Goal: Information Seeking & Learning: Learn about a topic

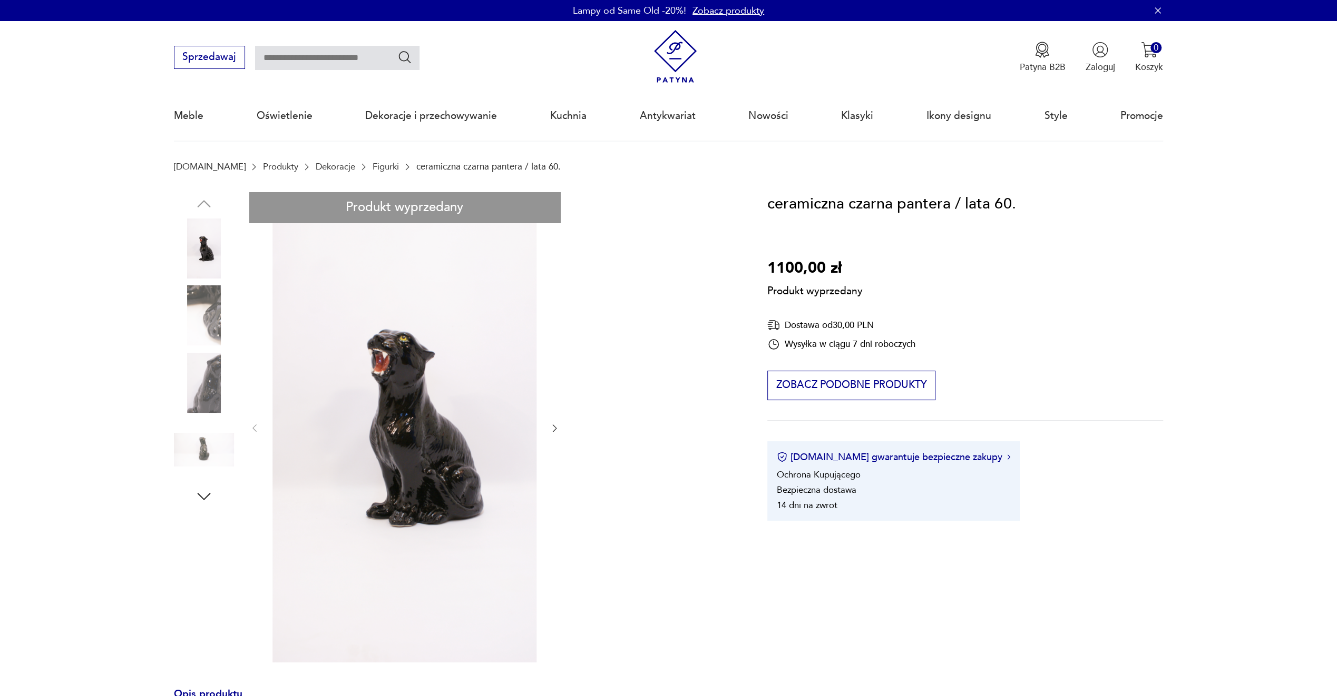
click at [372, 162] on link "Figurki" at bounding box center [385, 167] width 26 height 10
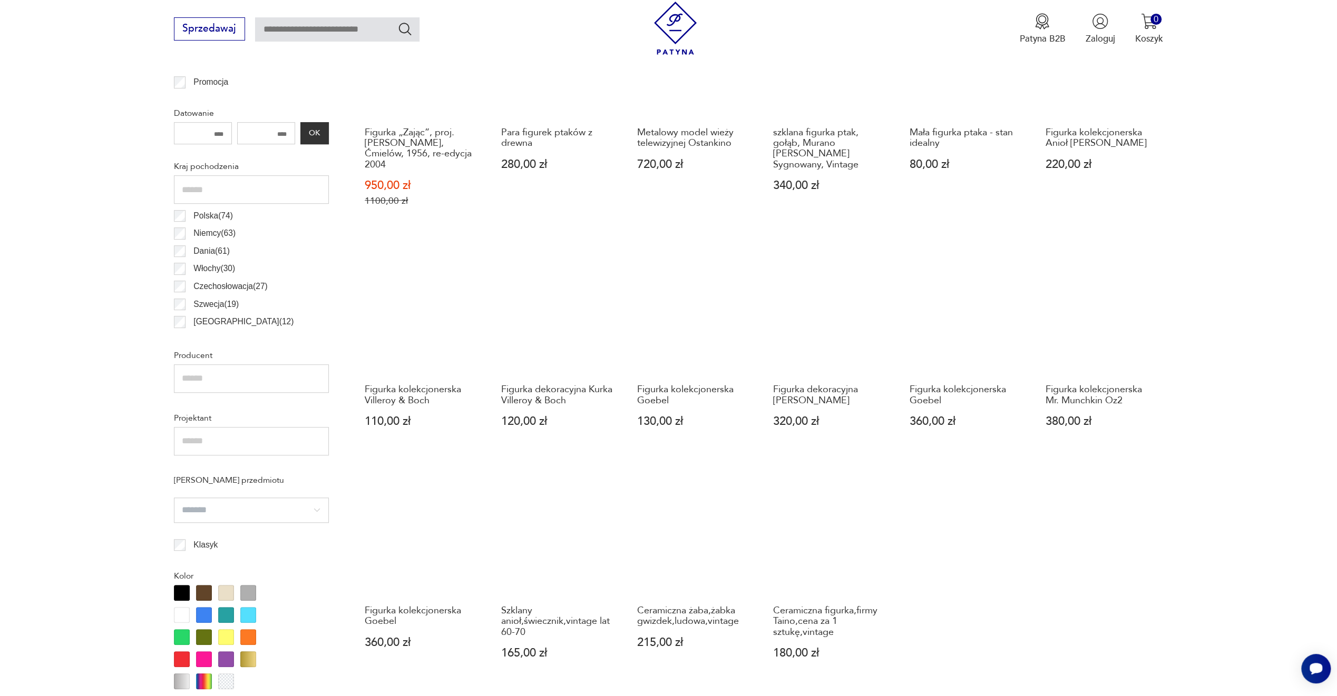
scroll to position [685, 0]
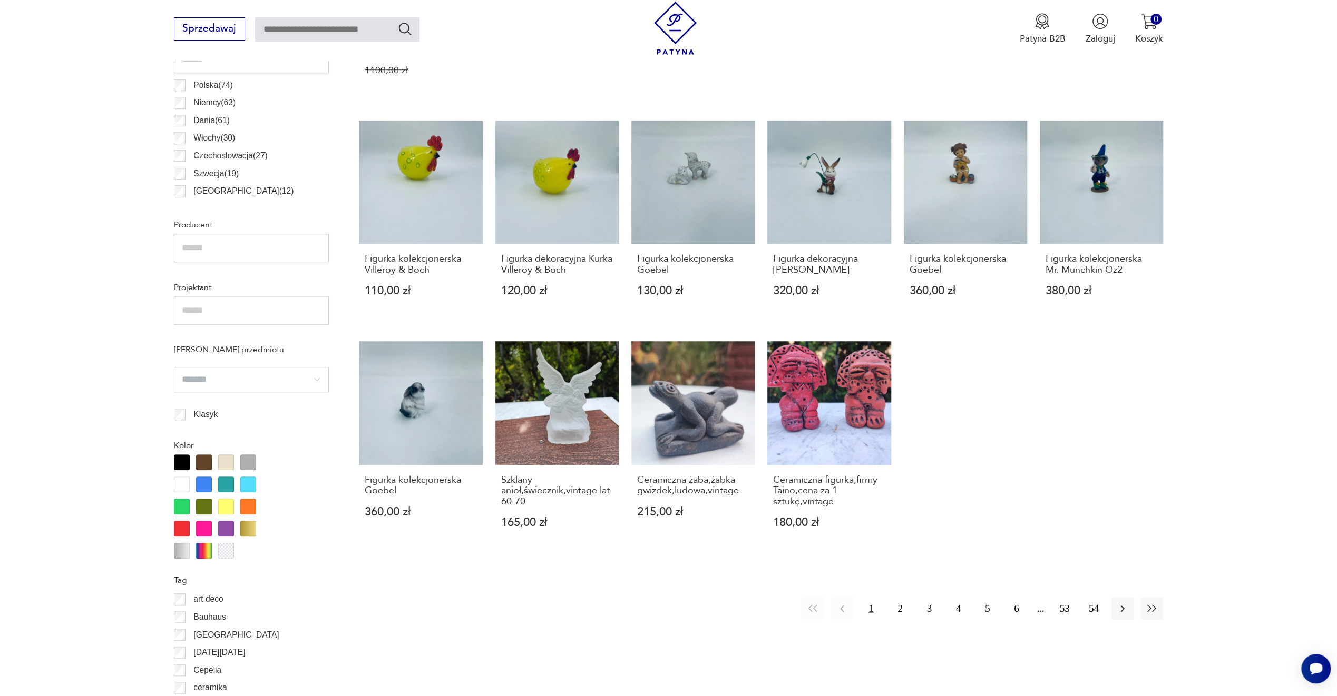
click at [273, 367] on input "search" at bounding box center [251, 379] width 155 height 25
click at [270, 297] on input "text" at bounding box center [251, 311] width 155 height 28
click at [268, 234] on input "text" at bounding box center [251, 248] width 155 height 28
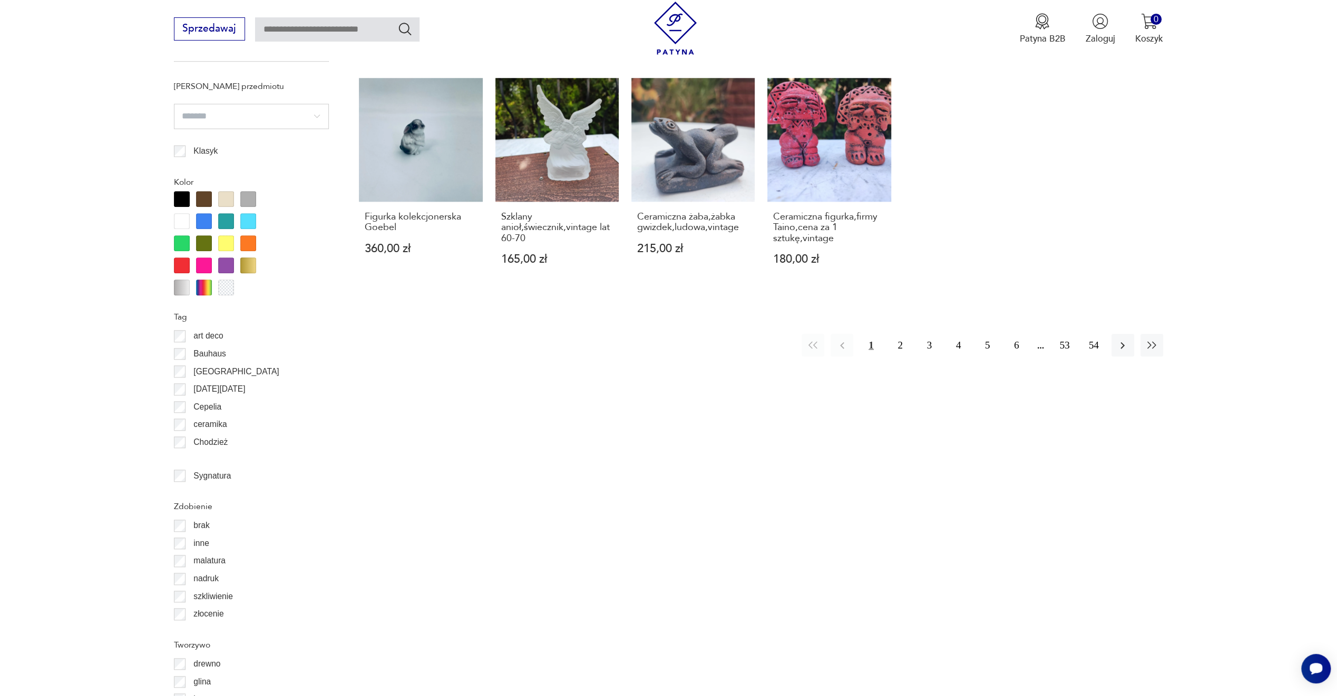
scroll to position [790, 0]
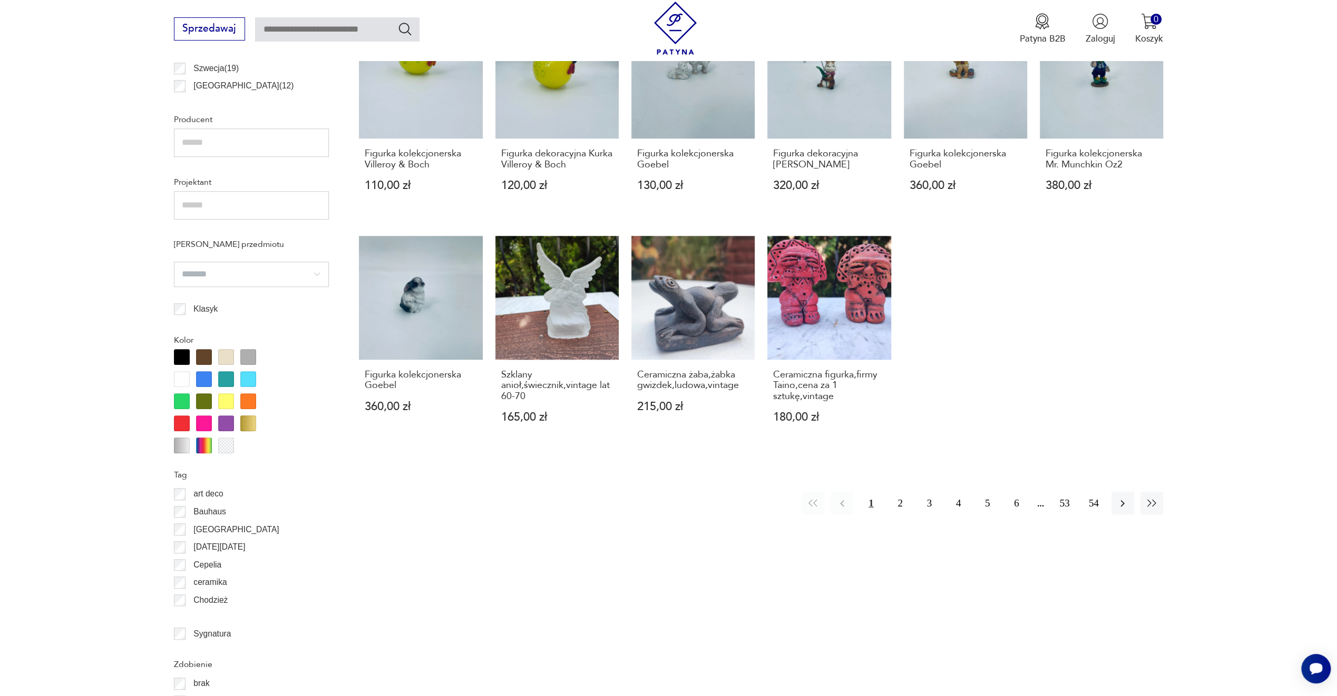
click at [245, 262] on input "search" at bounding box center [251, 274] width 155 height 25
click at [95, 245] on section "Filtruj produkty Cena MIN MAX OK Promocja Datowanie OK Kraj pochodzenia Polska …" at bounding box center [668, 430] width 1337 height 1422
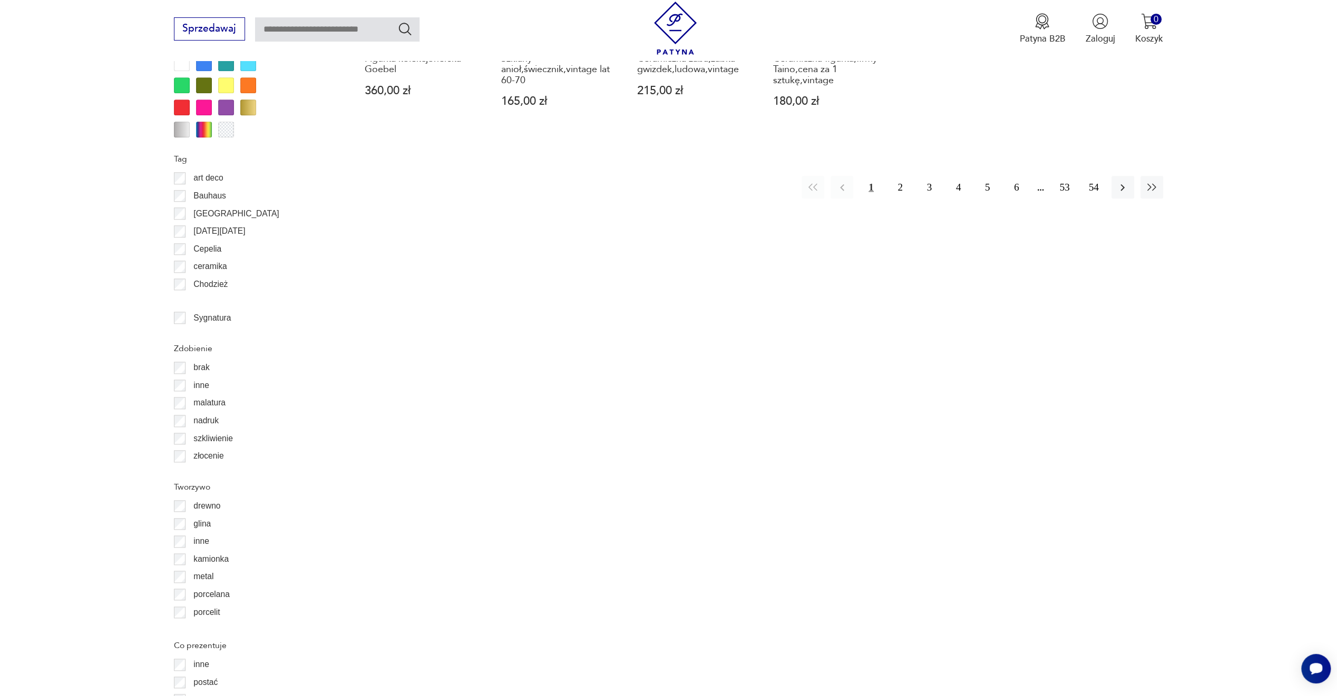
scroll to position [1475, 0]
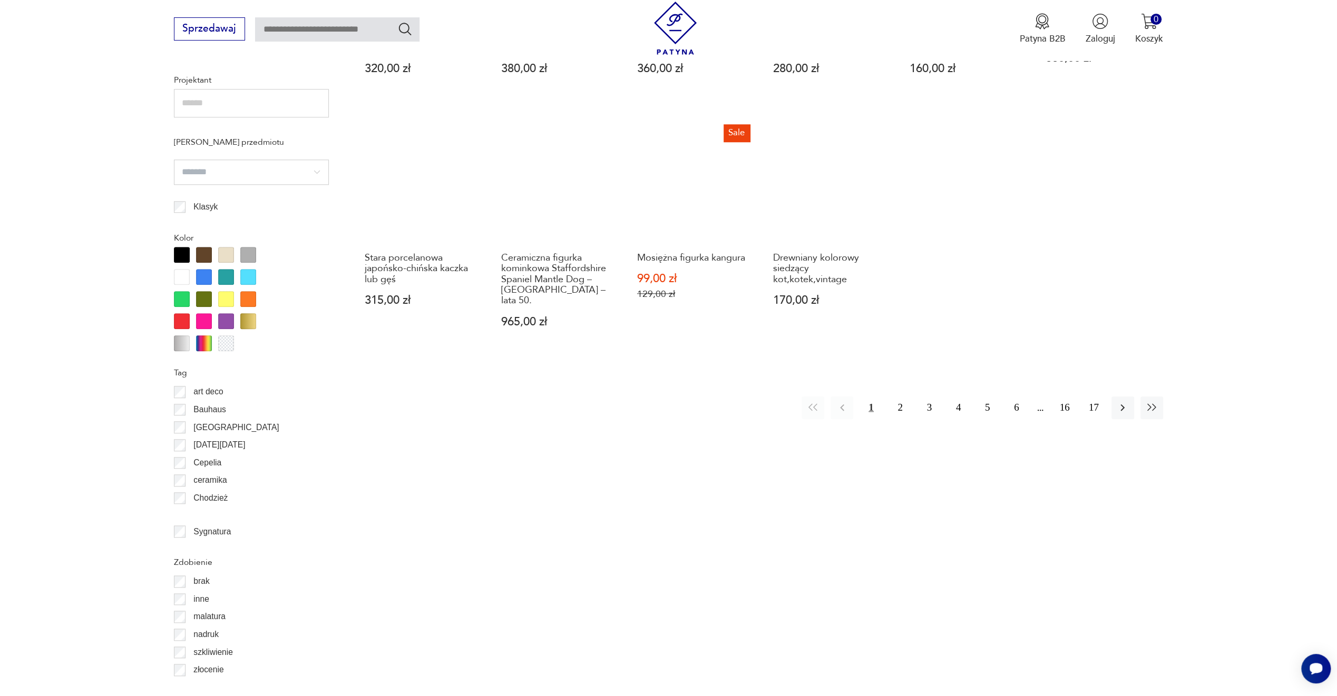
scroll to position [682, 0]
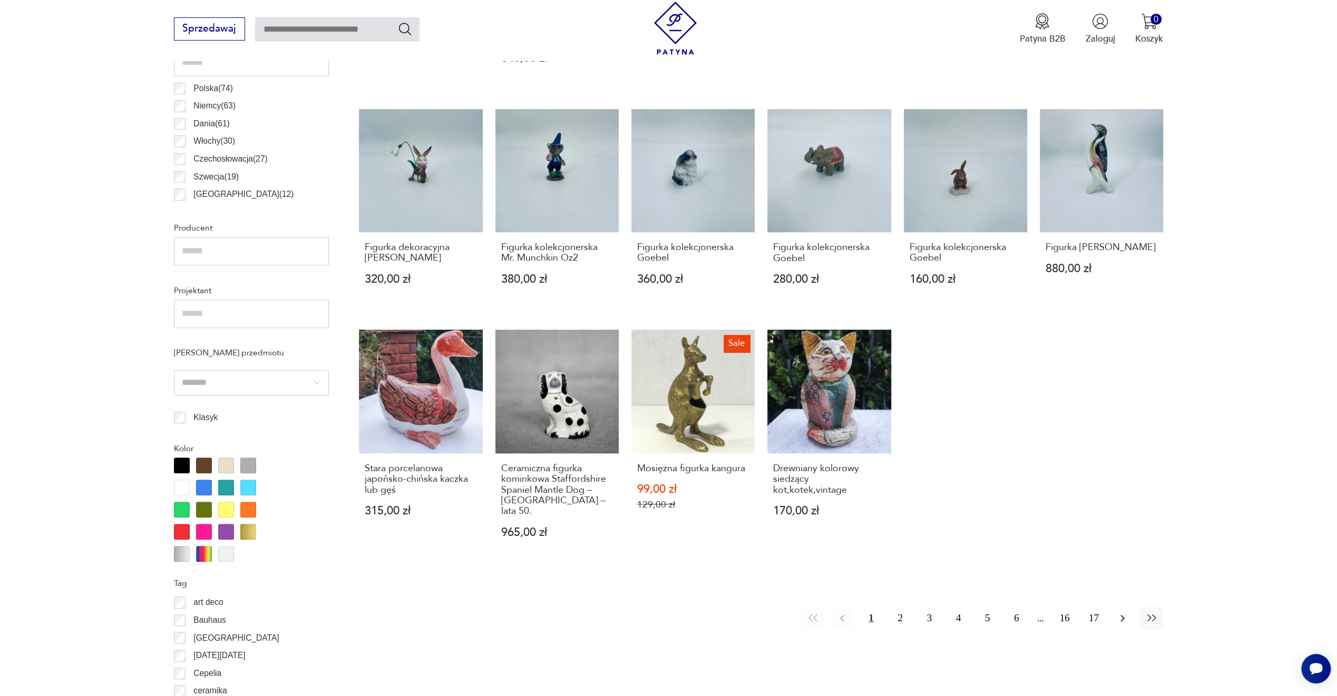
click at [1124, 612] on icon "button" at bounding box center [1122, 618] width 13 height 13
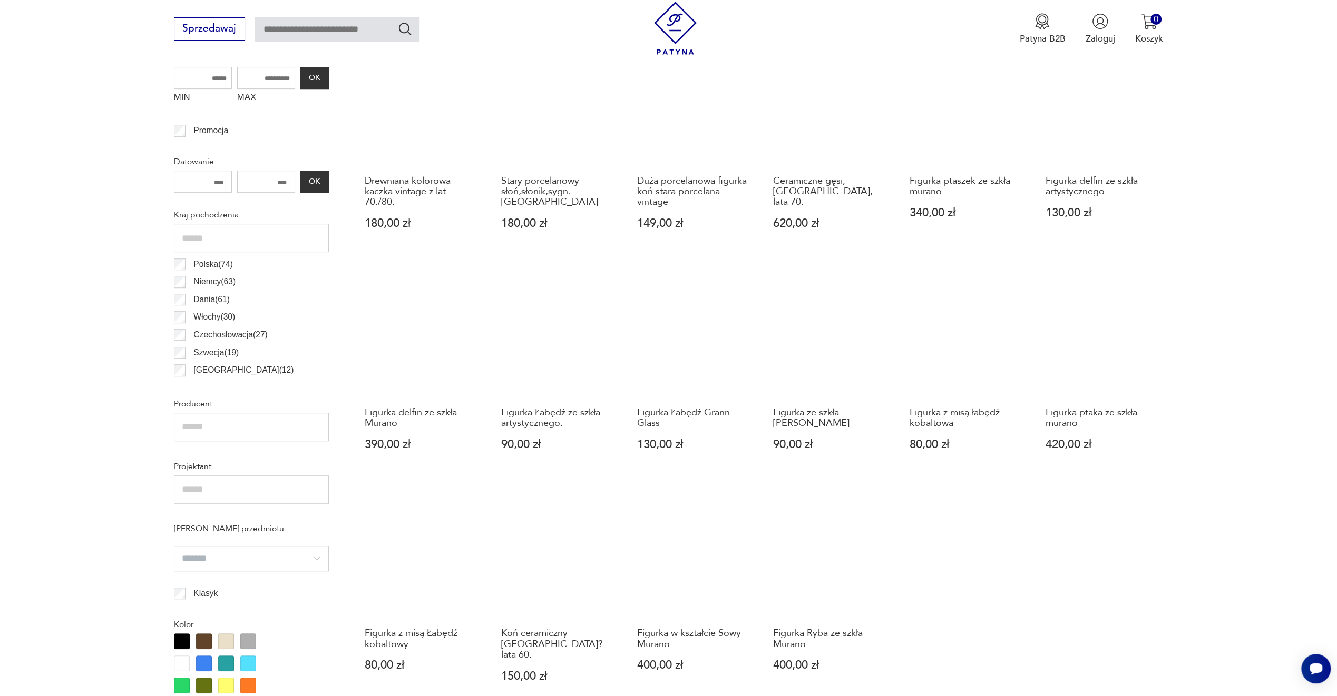
scroll to position [734, 0]
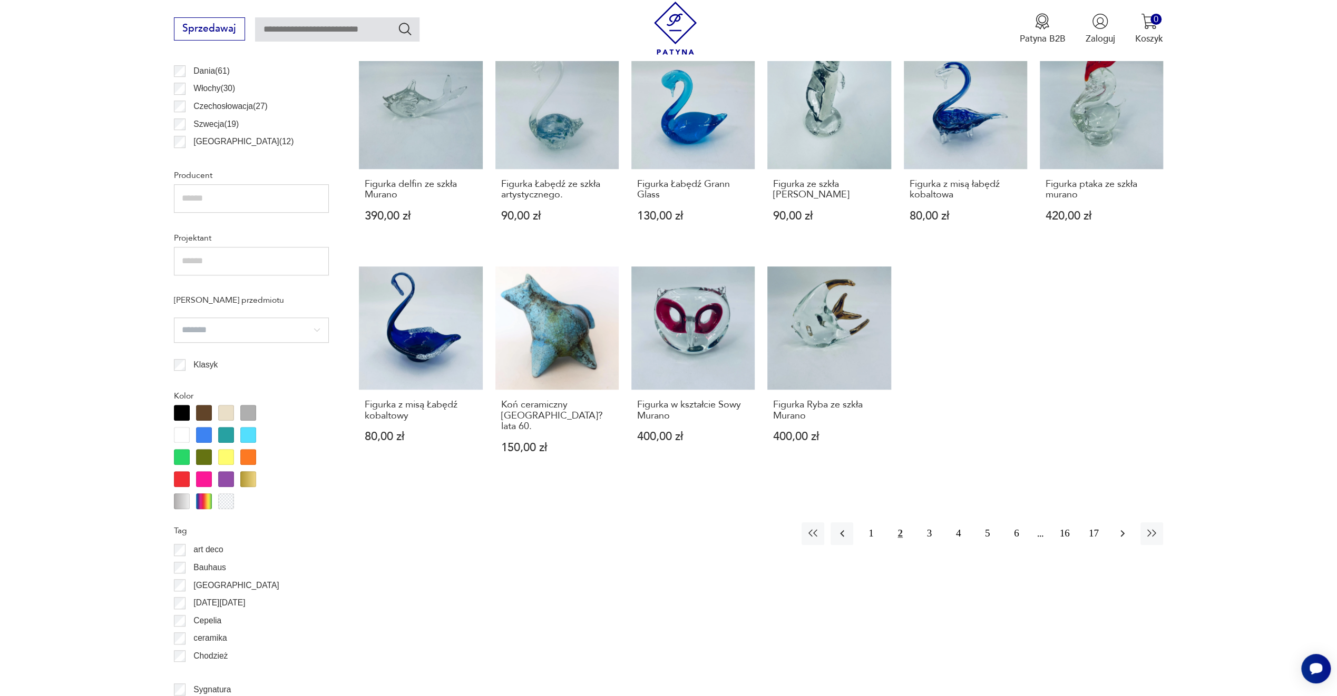
click at [1116, 527] on icon "button" at bounding box center [1122, 533] width 13 height 13
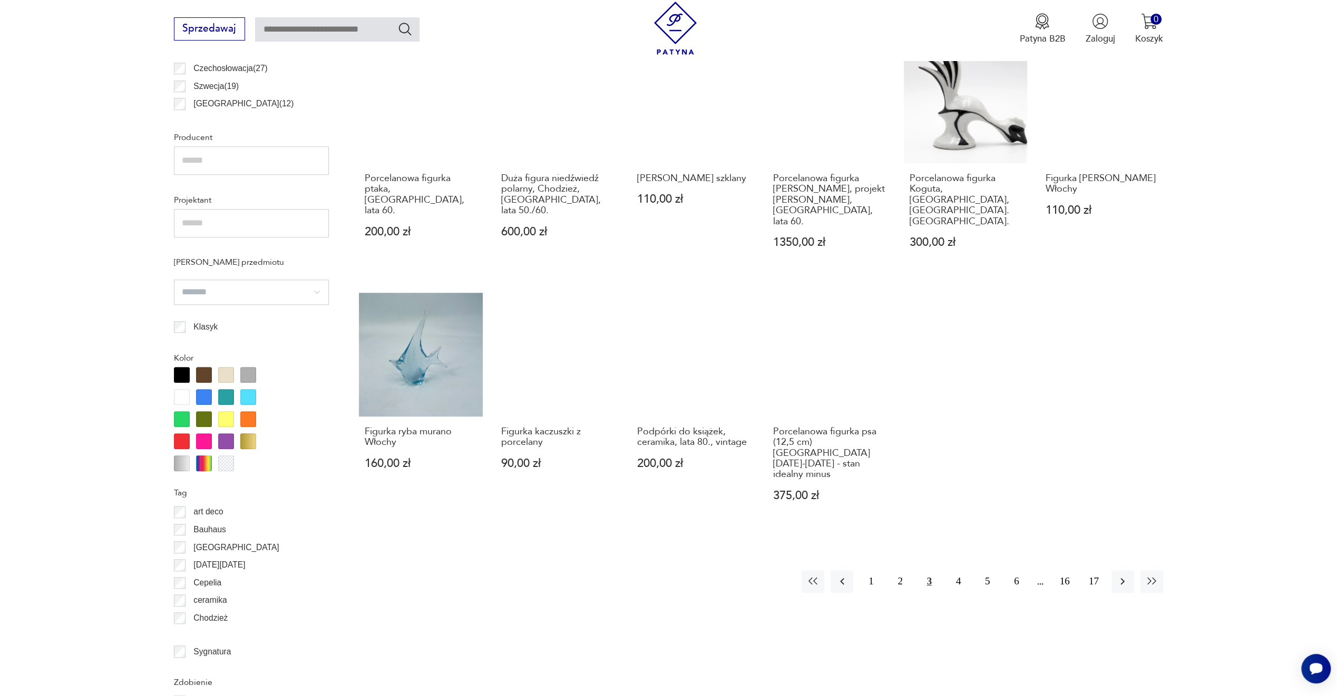
scroll to position [787, 0]
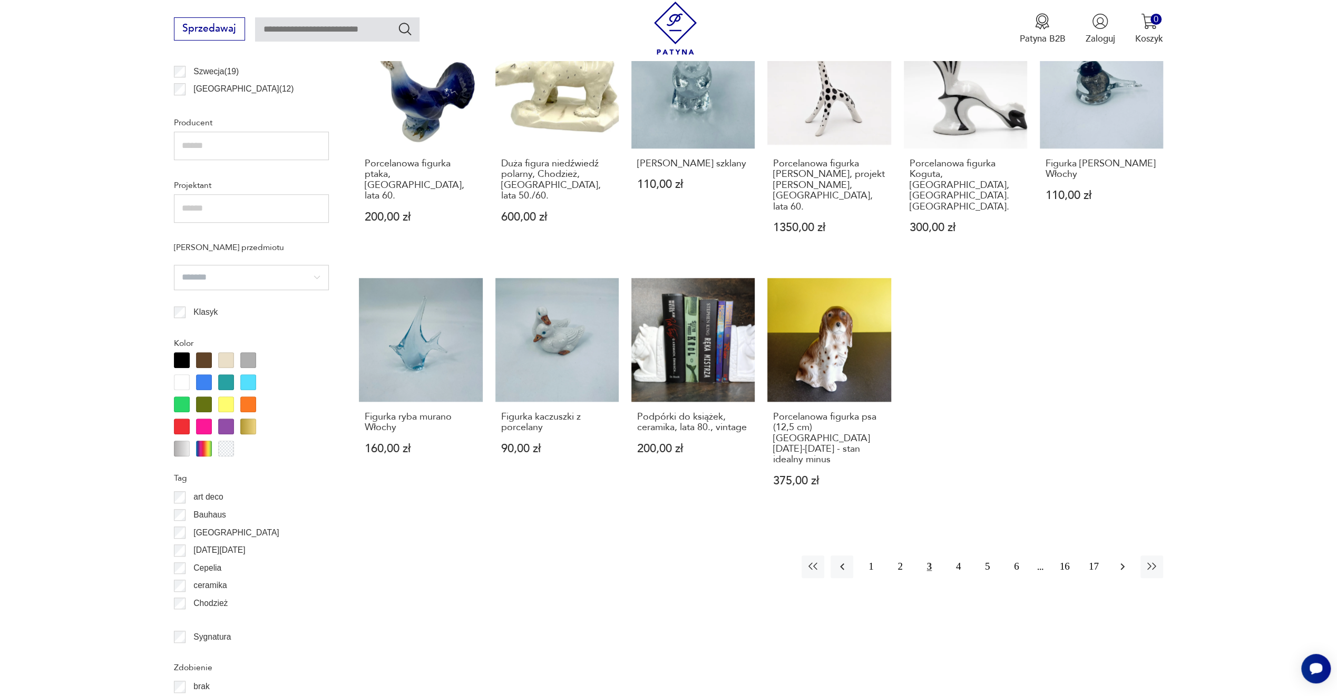
click at [1119, 561] on icon "button" at bounding box center [1122, 567] width 13 height 13
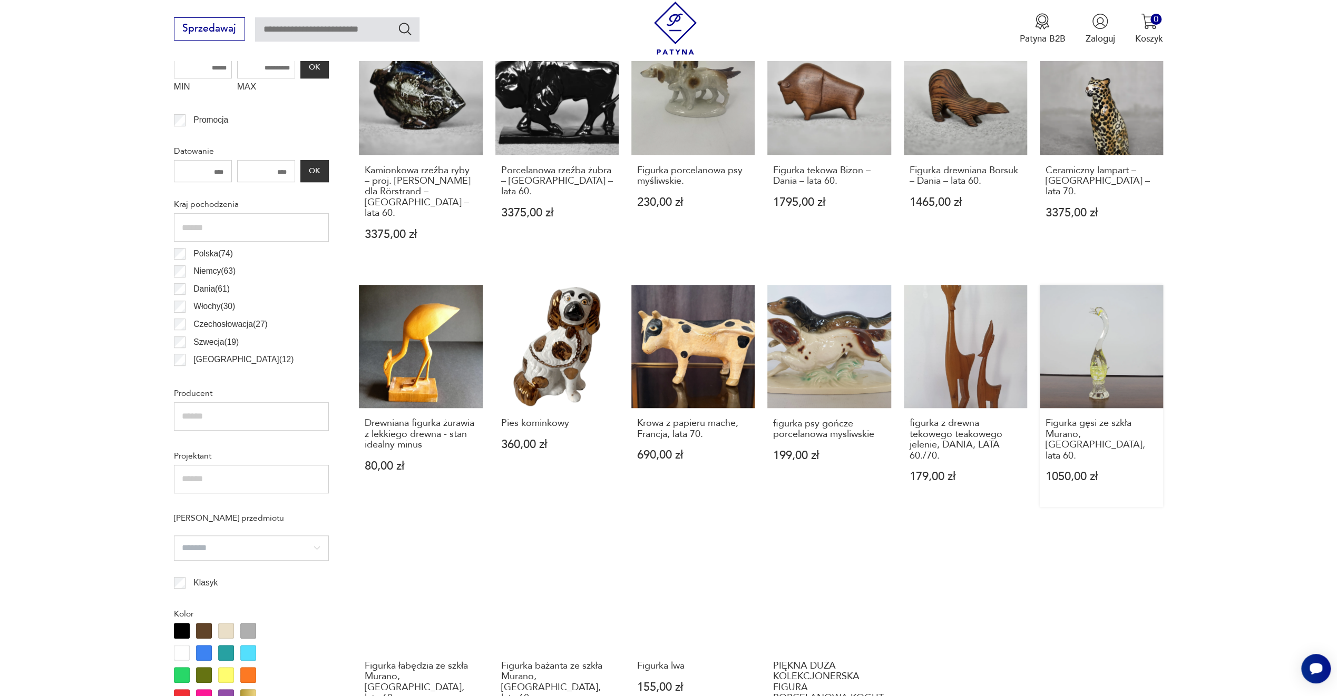
scroll to position [629, 0]
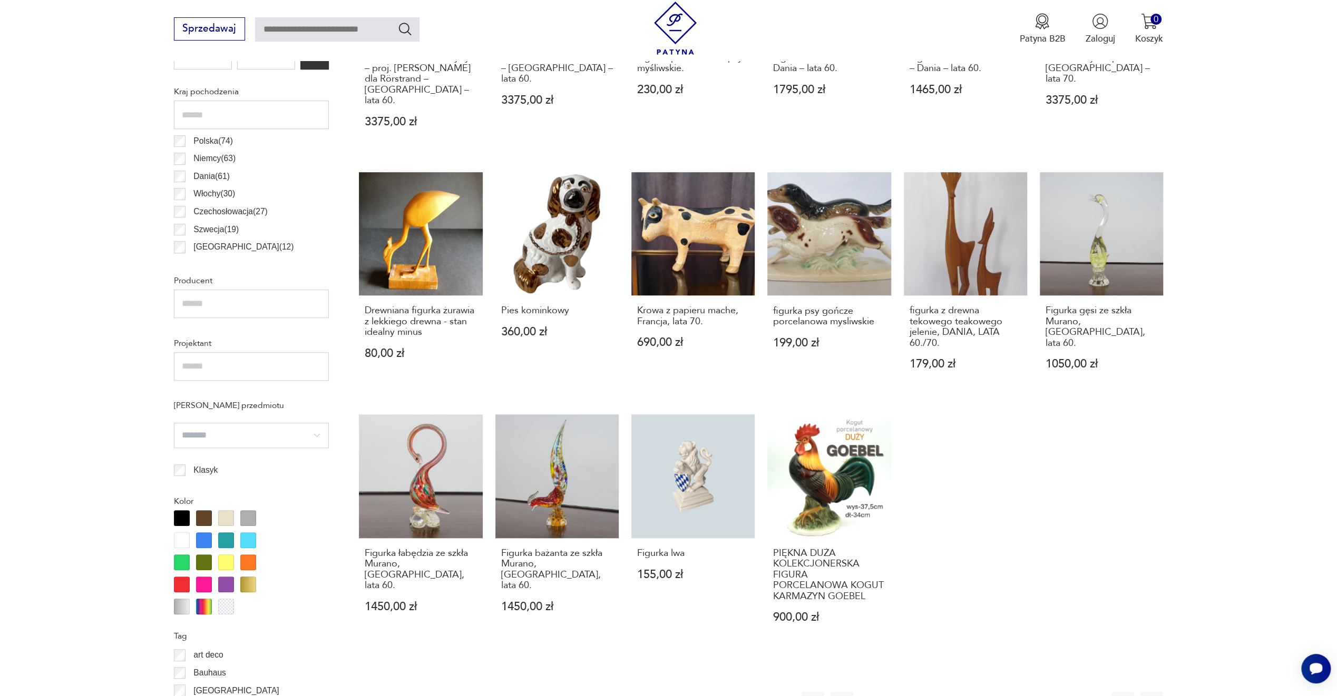
drag, startPoint x: 1060, startPoint y: 419, endPoint x: 1059, endPoint y: 501, distance: 81.7
drag, startPoint x: 1059, startPoint y: 501, endPoint x: 1105, endPoint y: 571, distance: 84.0
click at [1105, 571] on div "Kamionkowa rzeźba ryby – proj. [PERSON_NAME] dla Rörstrand – Szwecja – lata 60.…" at bounding box center [761, 283] width 804 height 729
click at [1117, 692] on button "button" at bounding box center [1122, 703] width 23 height 23
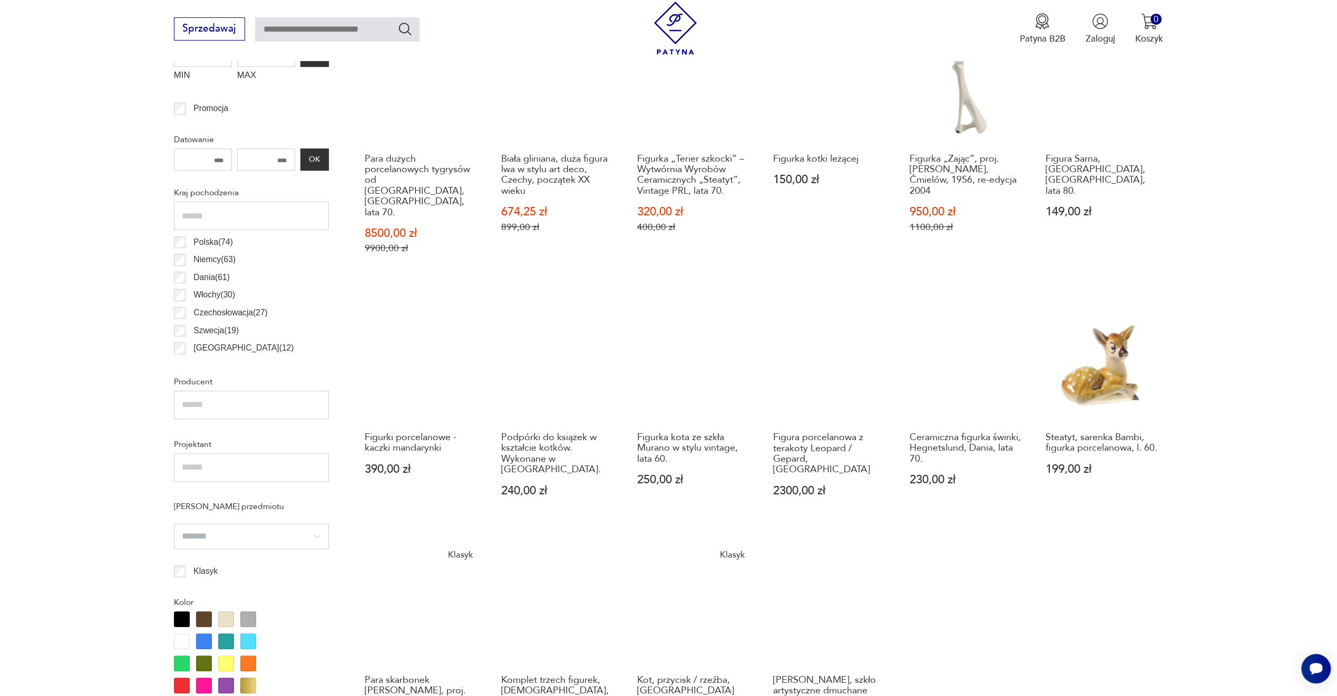
scroll to position [734, 0]
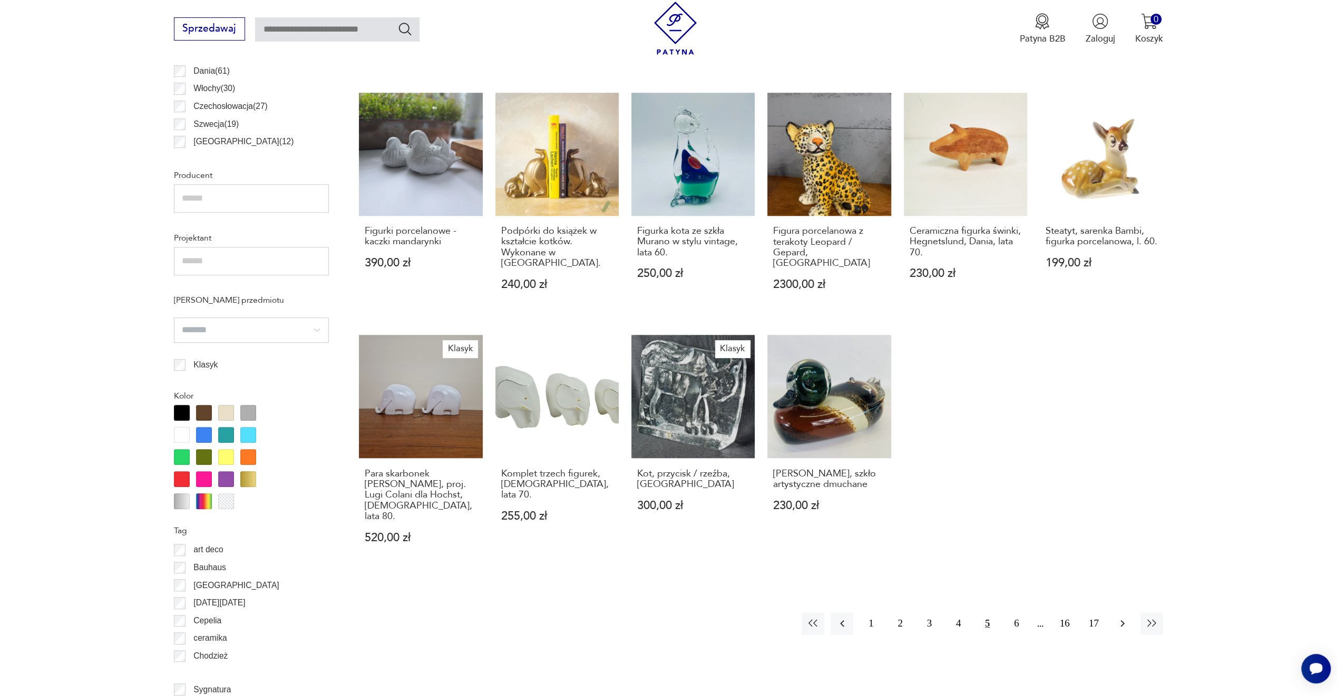
click at [1123, 617] on icon "button" at bounding box center [1122, 623] width 13 height 13
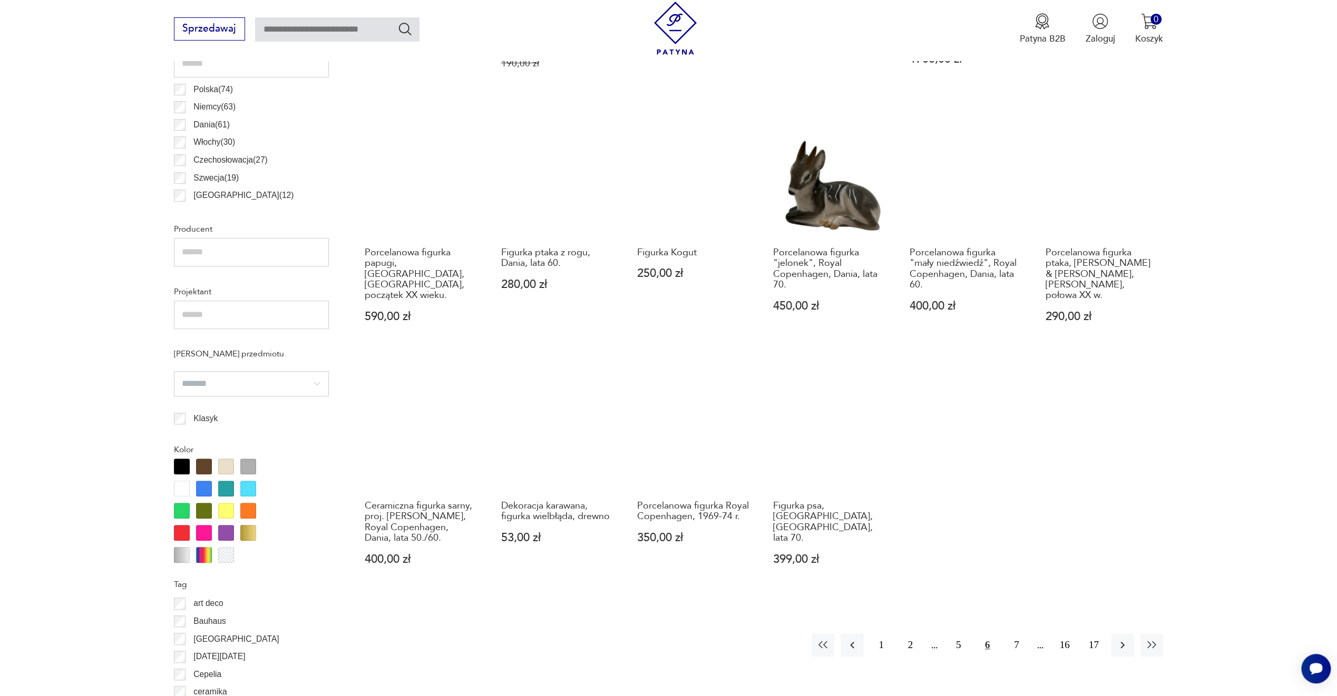
scroll to position [682, 0]
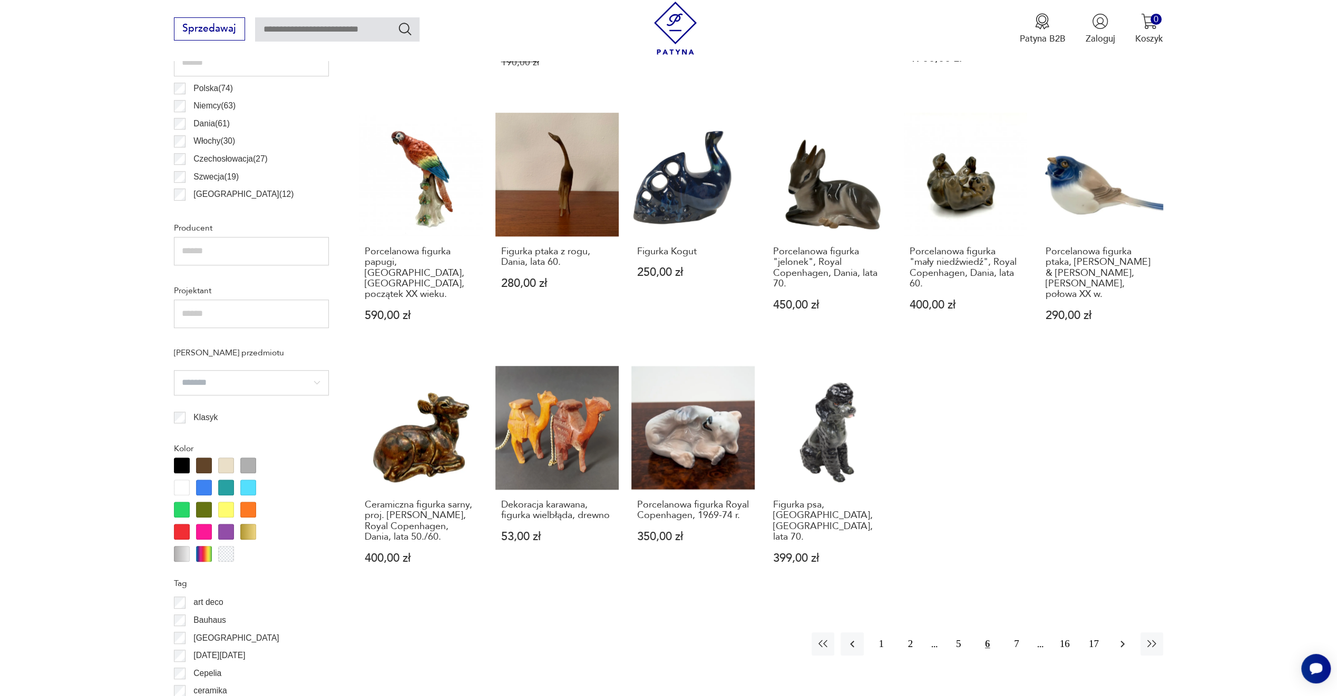
click at [1117, 638] on icon "button" at bounding box center [1122, 644] width 13 height 13
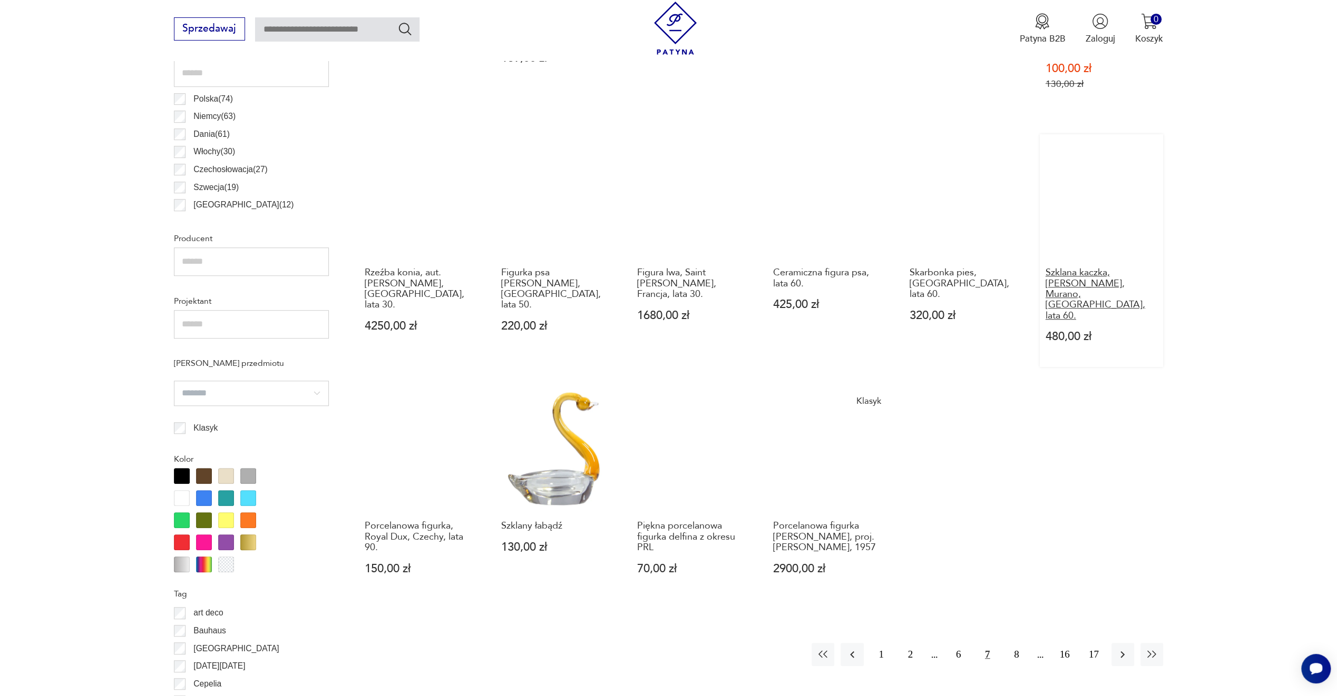
scroll to position [682, 0]
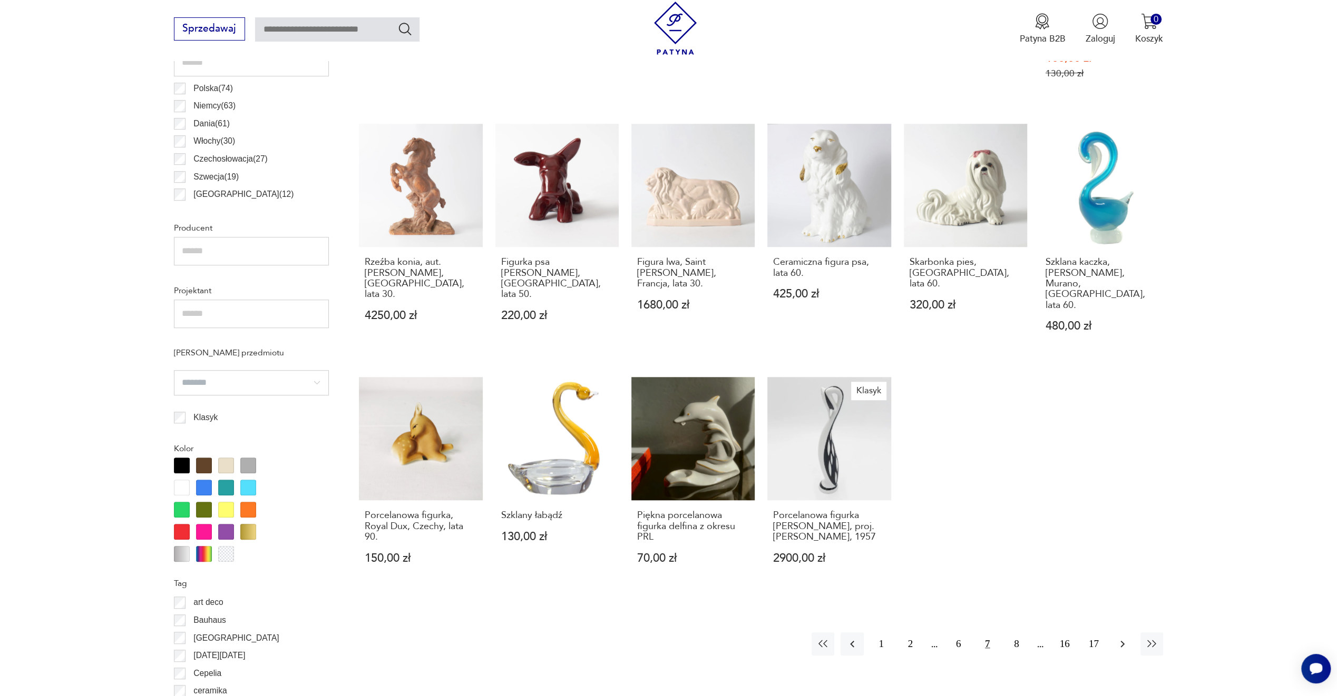
click at [1125, 638] on icon "button" at bounding box center [1122, 644] width 13 height 13
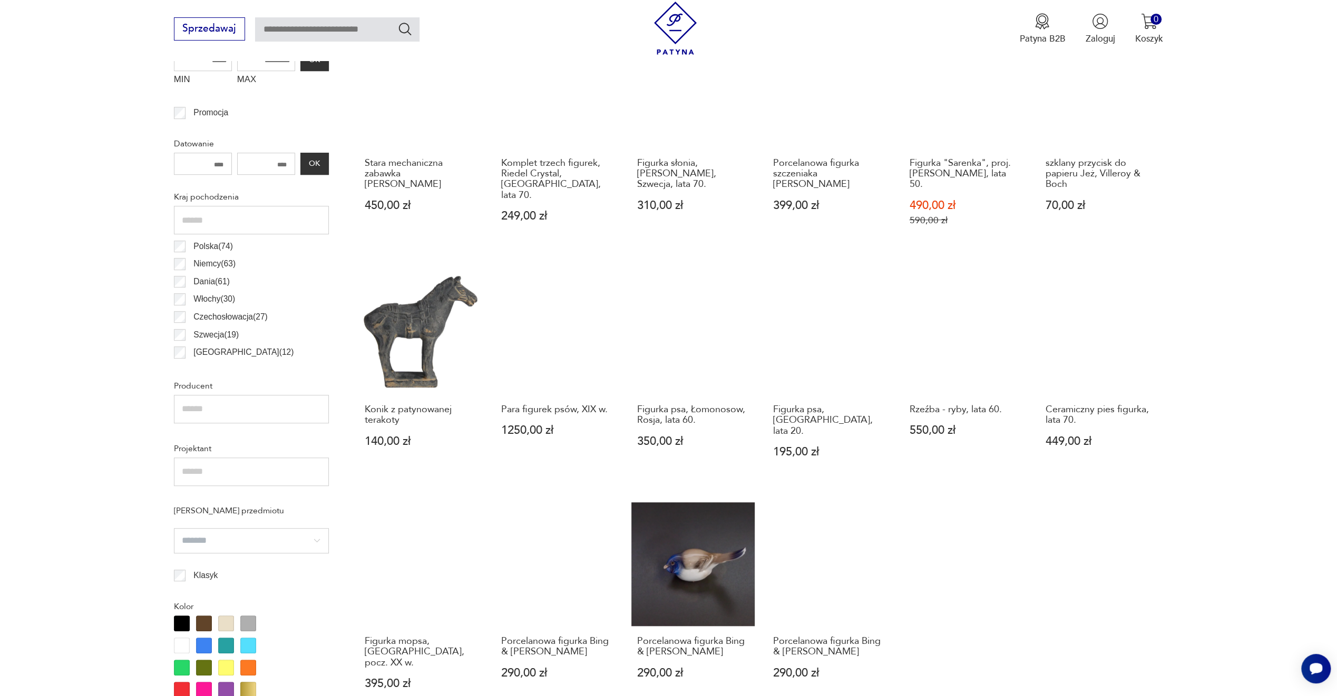
scroll to position [682, 0]
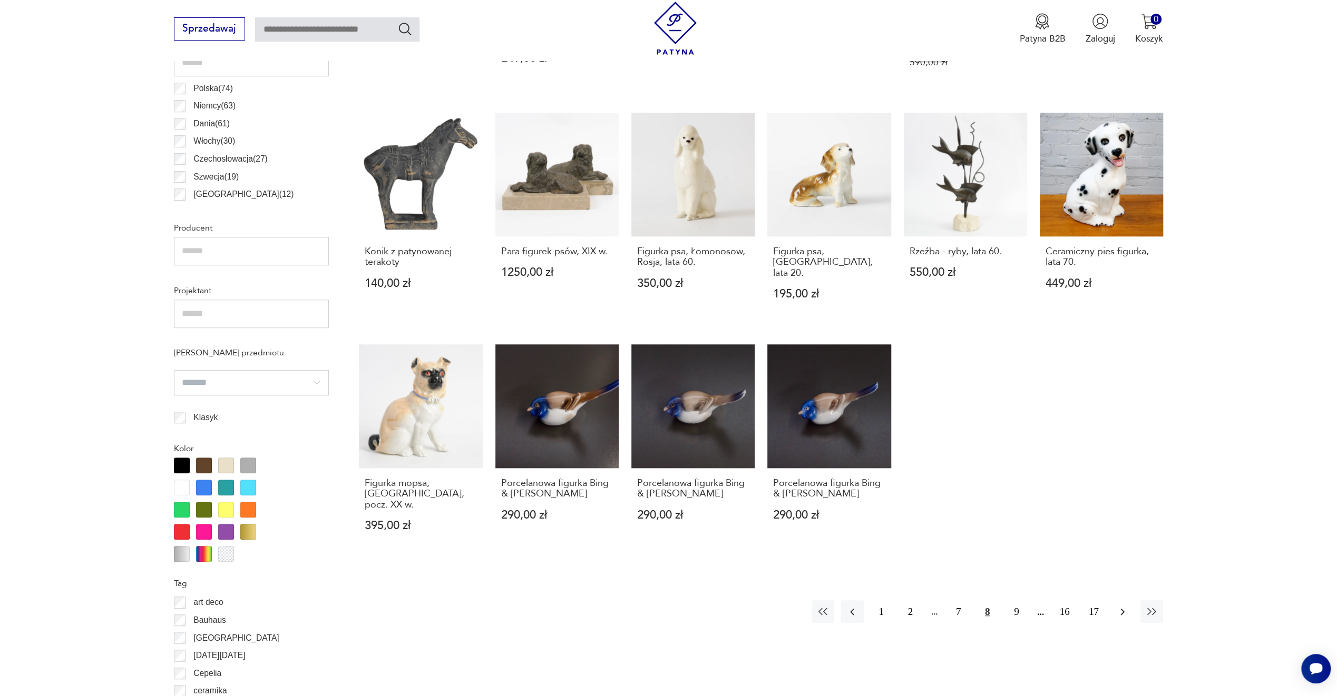
click at [1121, 606] on icon "button" at bounding box center [1122, 612] width 13 height 13
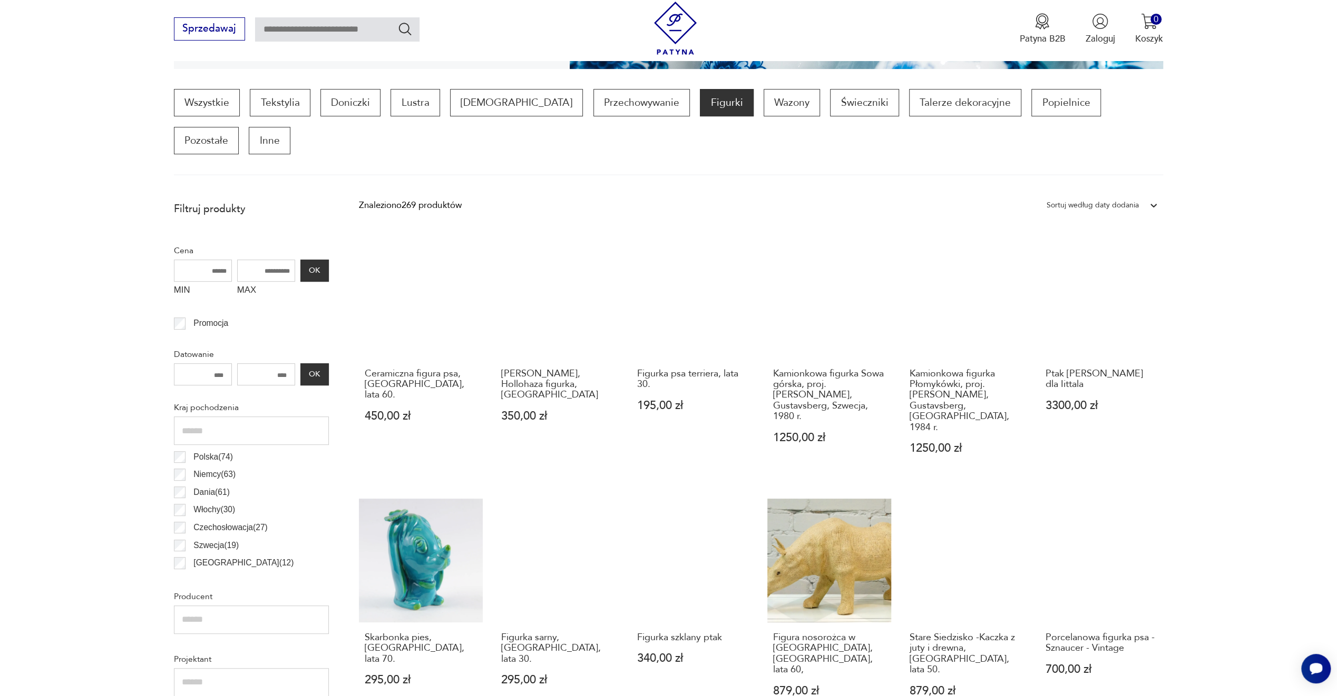
scroll to position [682, 0]
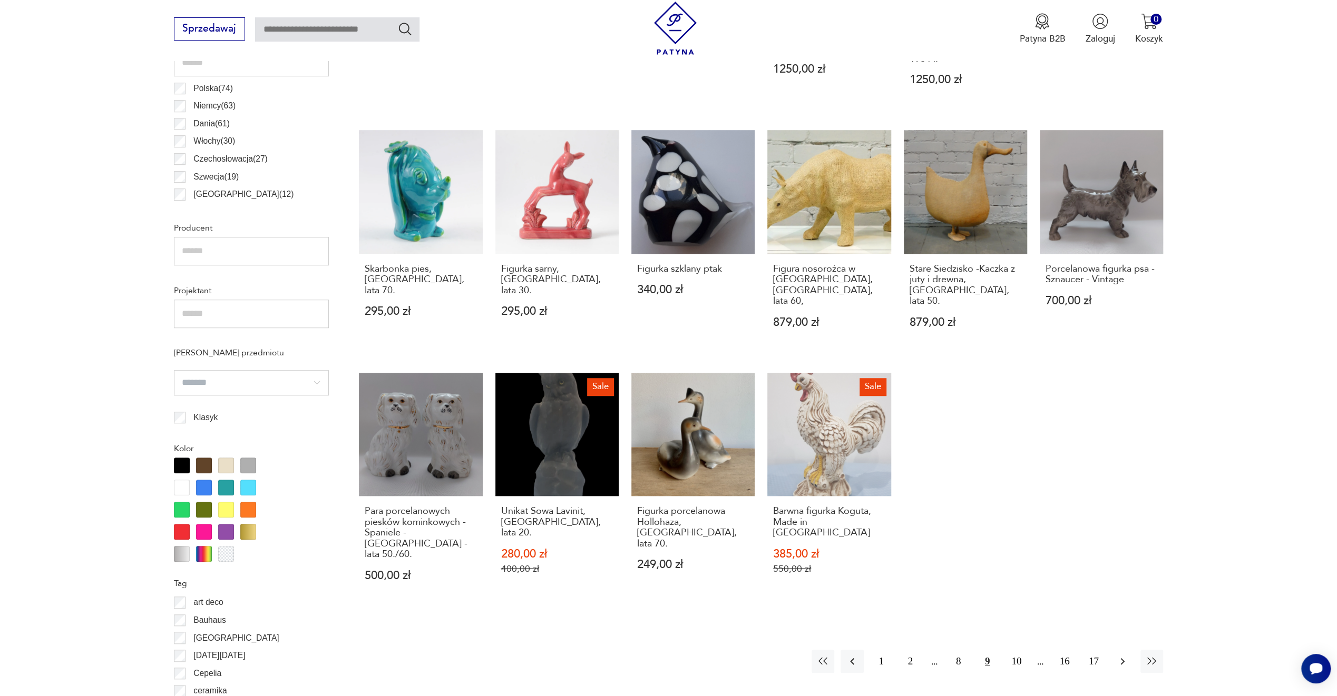
click at [1123, 655] on icon "button" at bounding box center [1122, 661] width 13 height 13
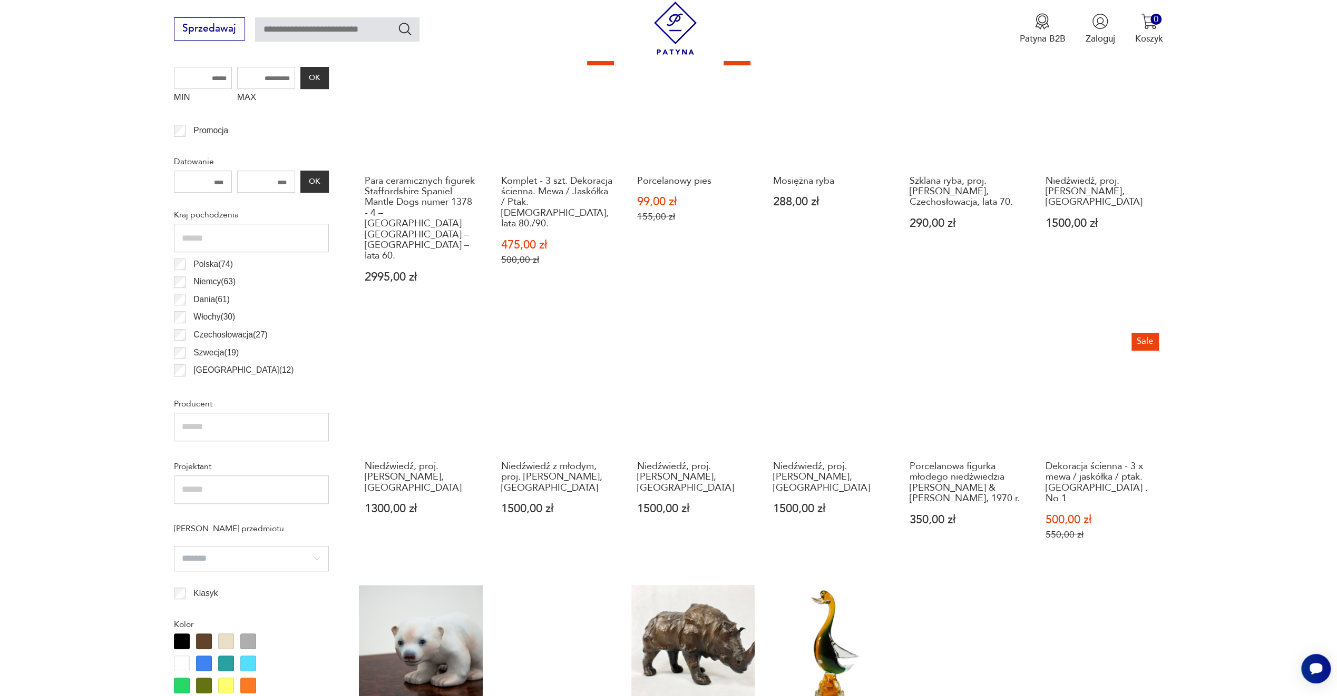
scroll to position [682, 0]
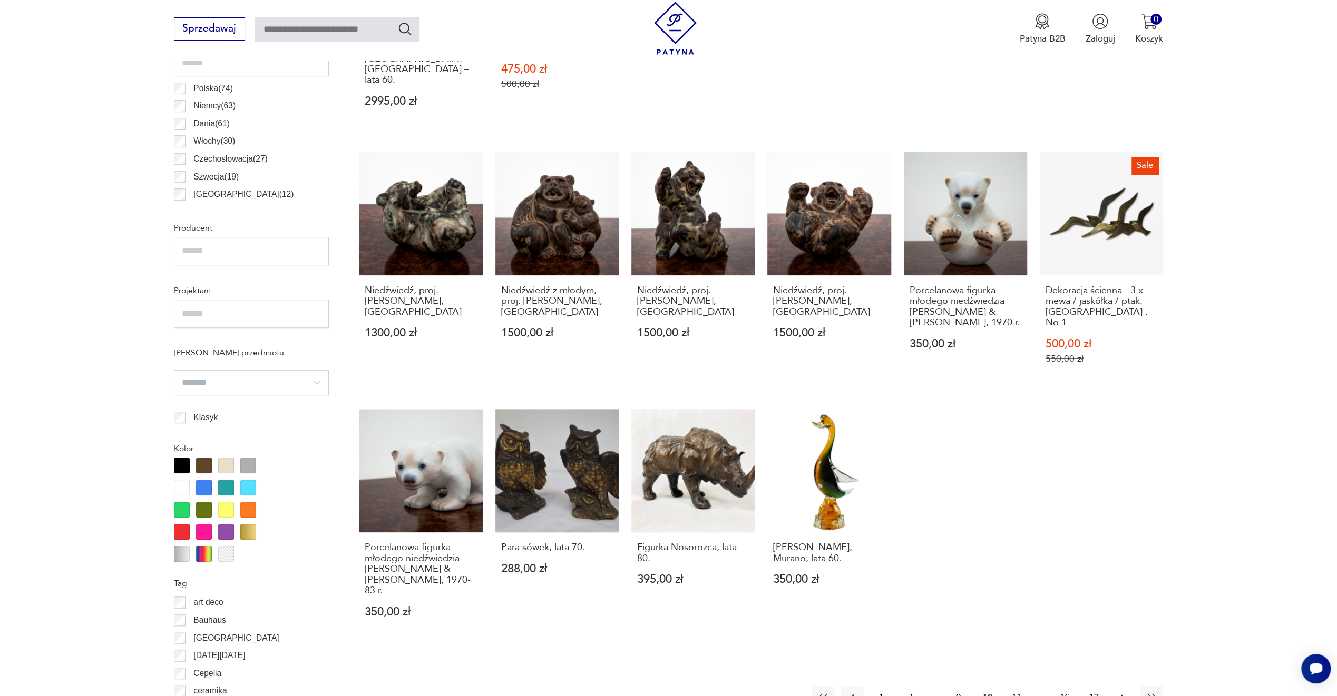
click at [1123, 692] on icon "button" at bounding box center [1122, 698] width 13 height 13
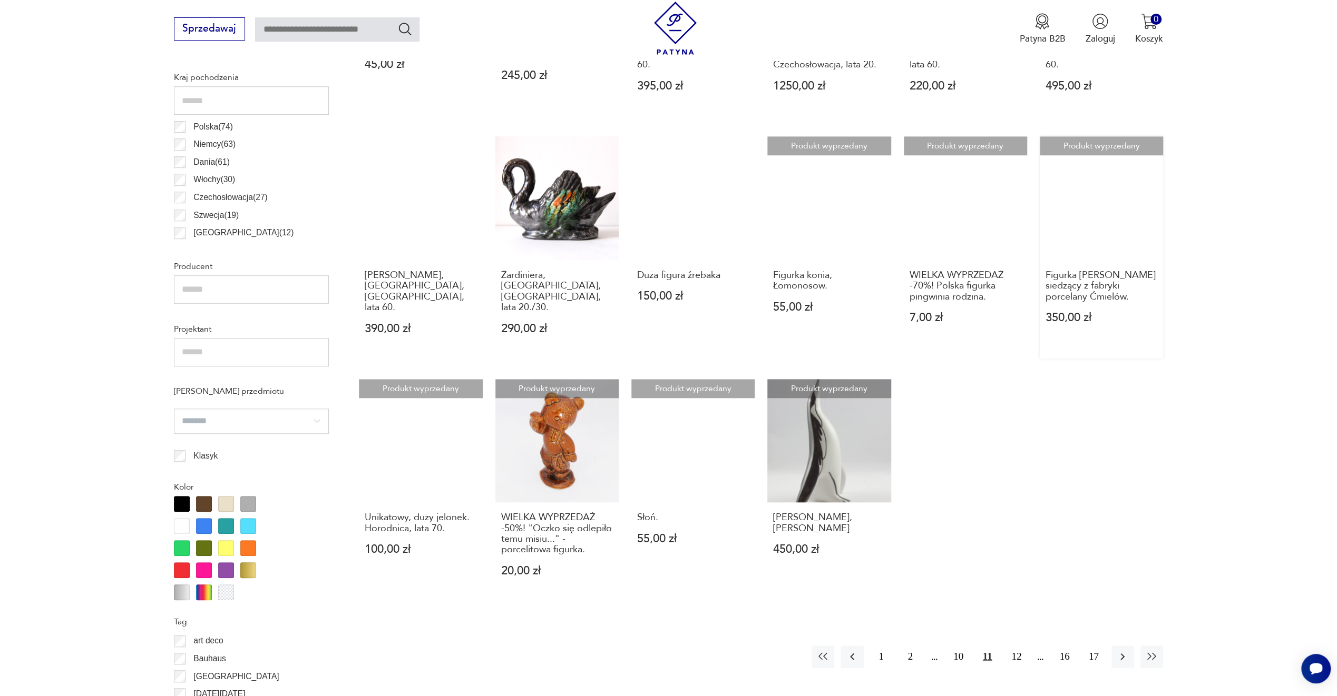
scroll to position [682, 0]
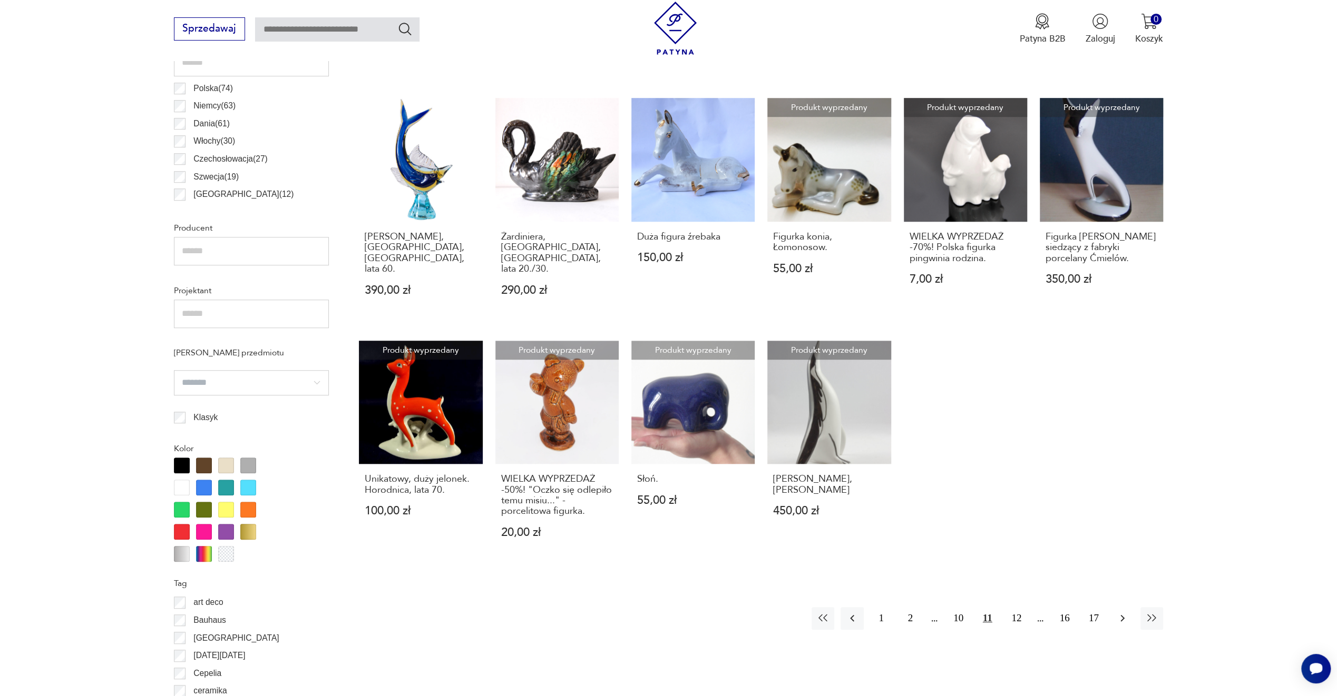
click at [1119, 612] on icon "button" at bounding box center [1122, 618] width 13 height 13
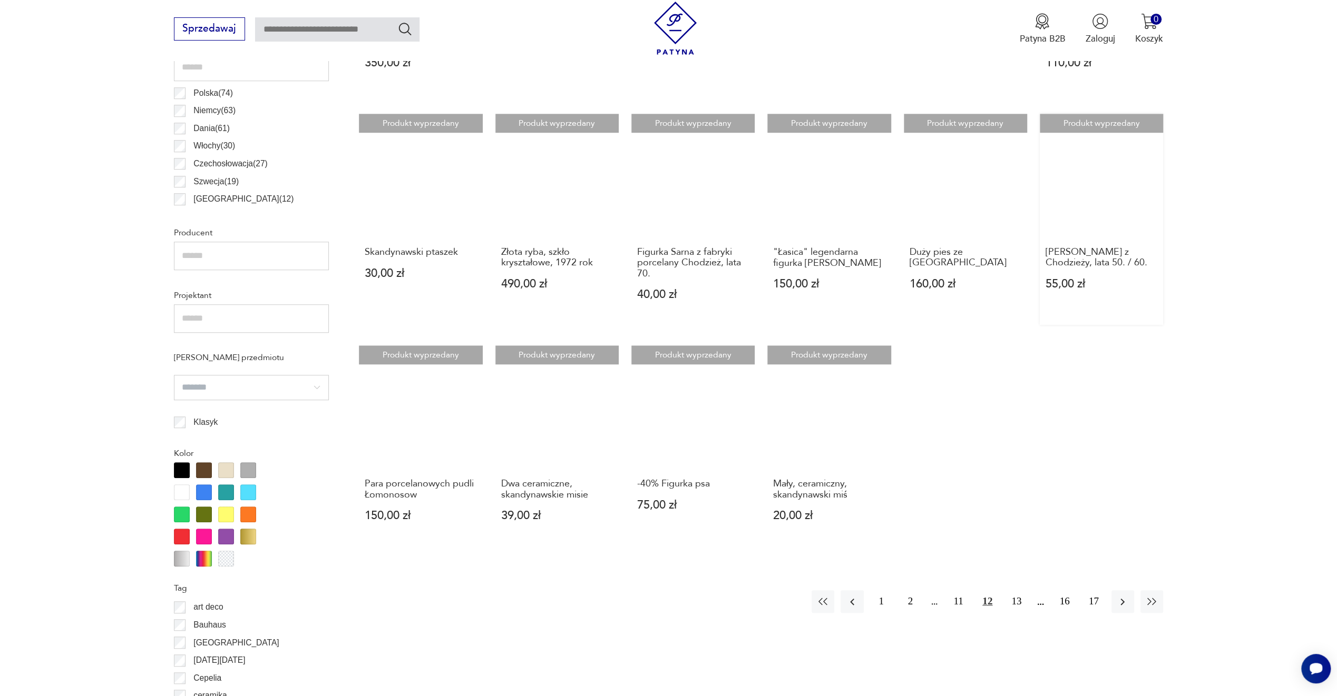
scroll to position [682, 0]
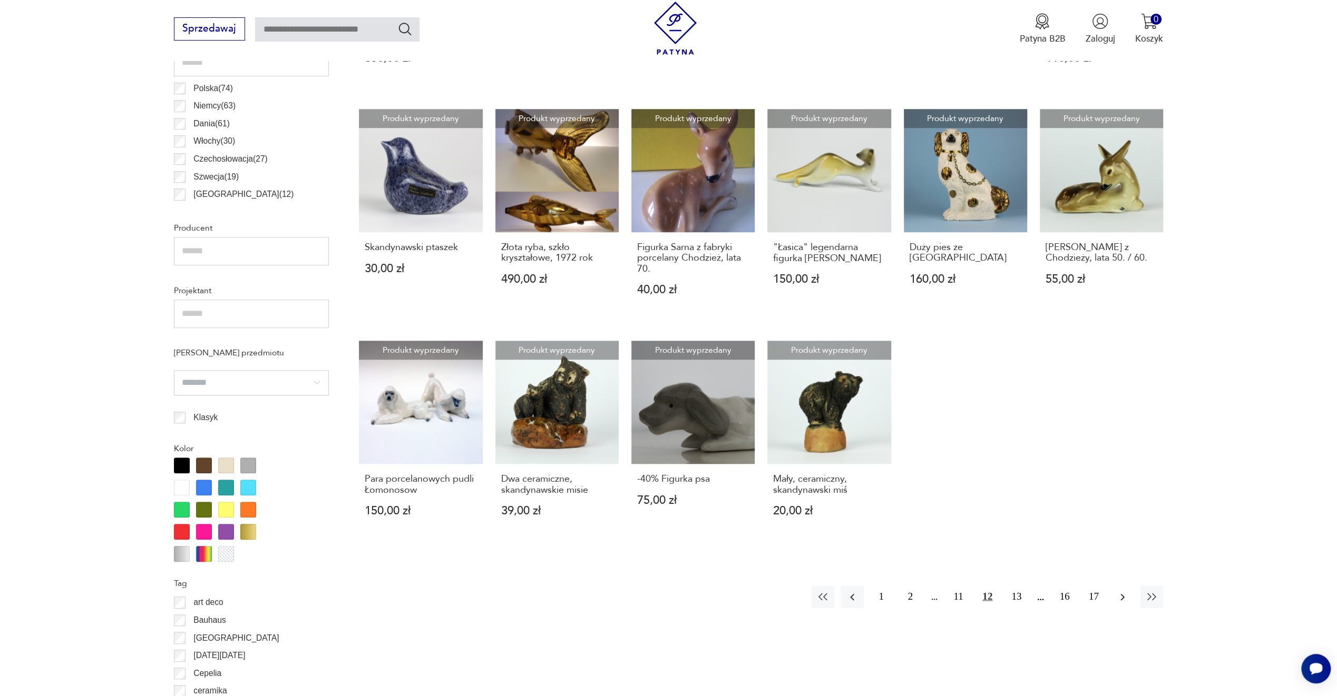
click at [1119, 591] on icon "button" at bounding box center [1122, 597] width 13 height 13
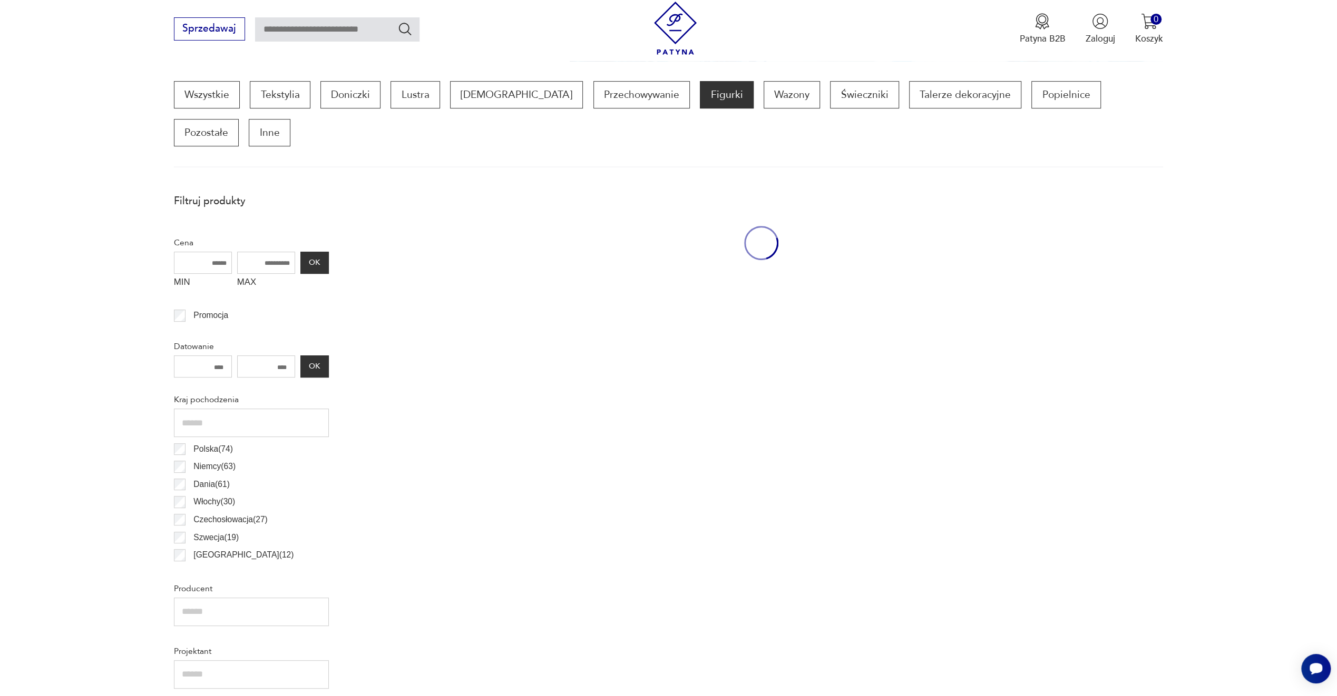
scroll to position [313, 0]
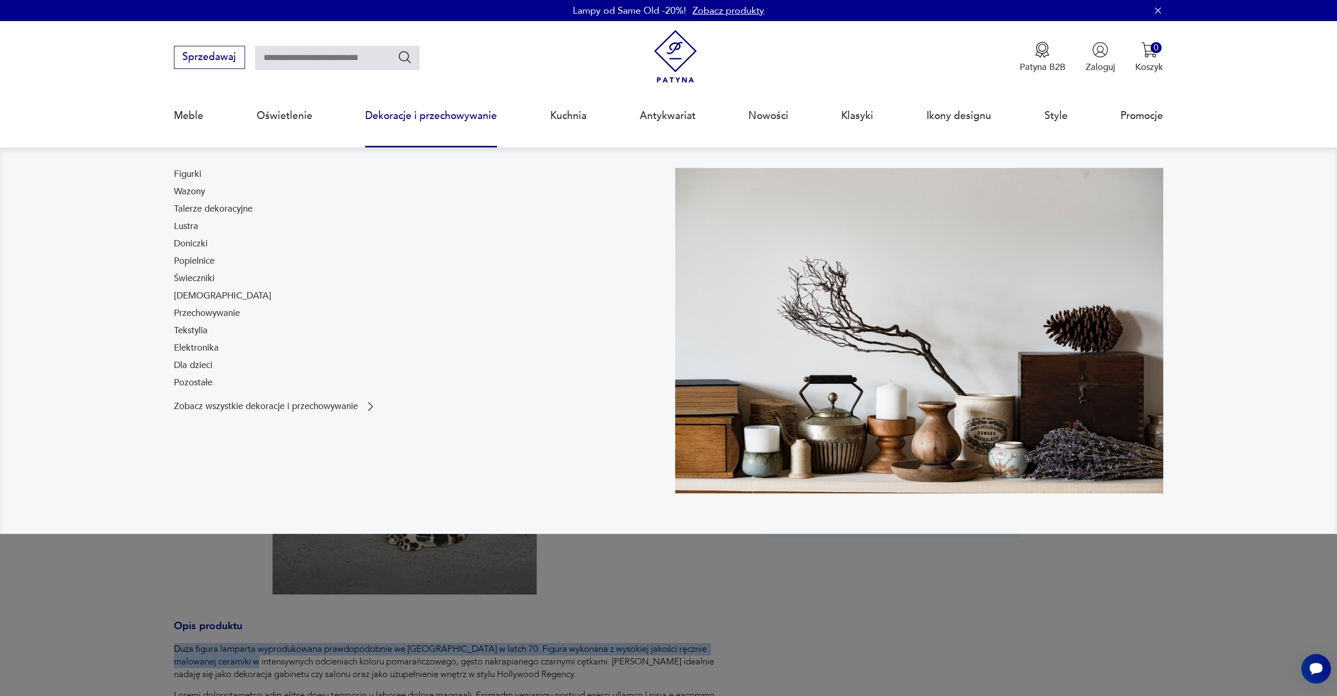
click at [249, 653] on div "Opis produktu Duża figura lamparta wyprodukowana prawdopodobnie we Włoszech w l…" at bounding box center [455, 617] width 563 height 836
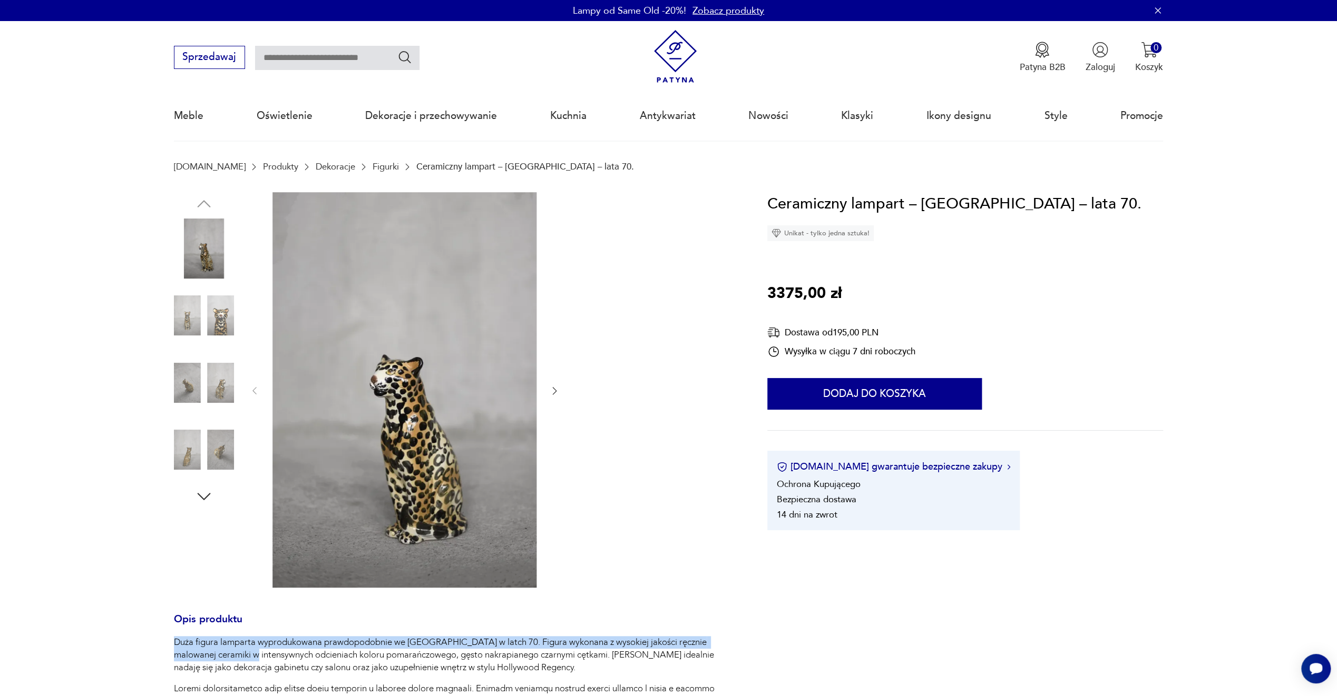
click at [232, 322] on img at bounding box center [204, 316] width 60 height 60
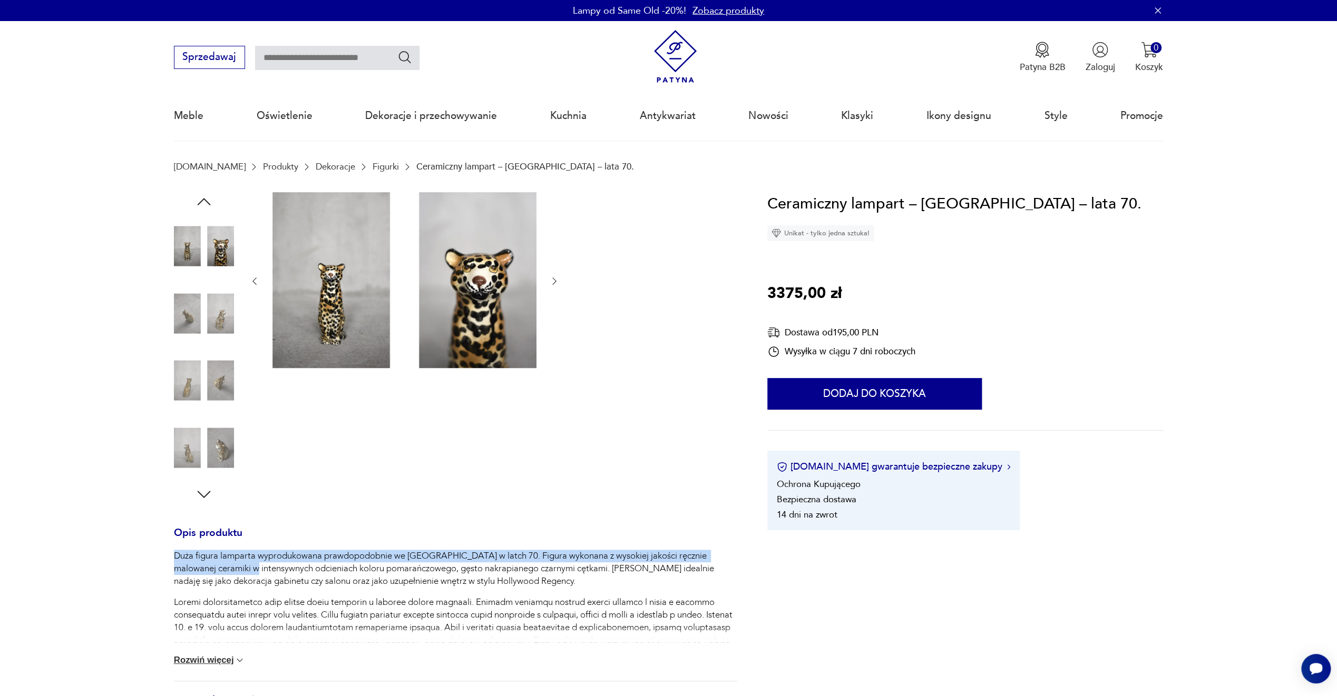
click at [195, 303] on img at bounding box center [204, 313] width 60 height 60
